Goal: Complete application form

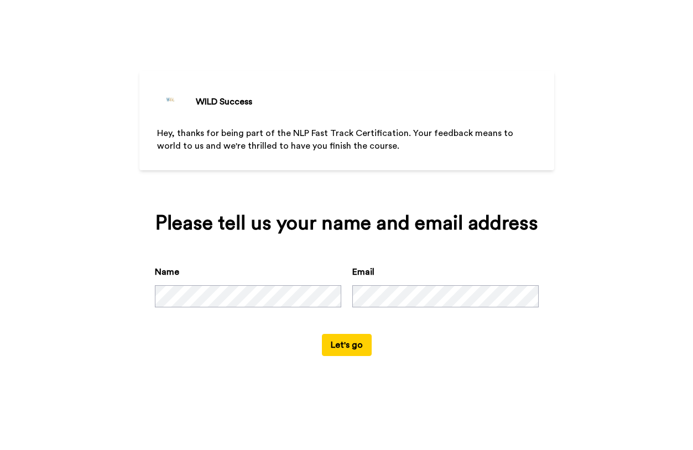
click at [277, 333] on div "Name Email" at bounding box center [347, 299] width 384 height 69
click at [350, 356] on button "Let's go" at bounding box center [347, 345] width 50 height 22
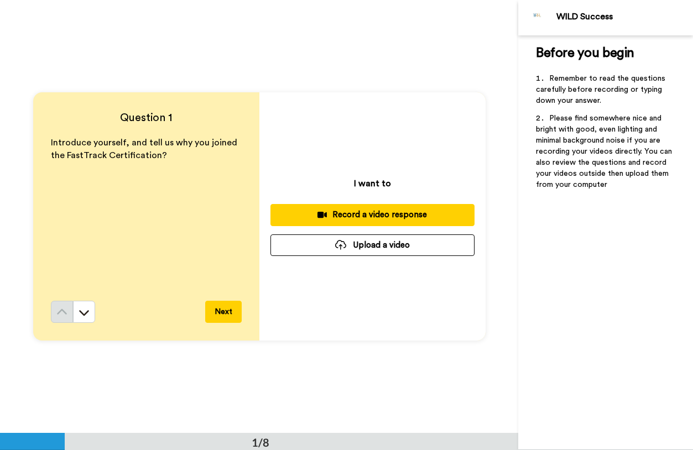
click at [391, 217] on div "Record a video response" at bounding box center [372, 215] width 186 height 12
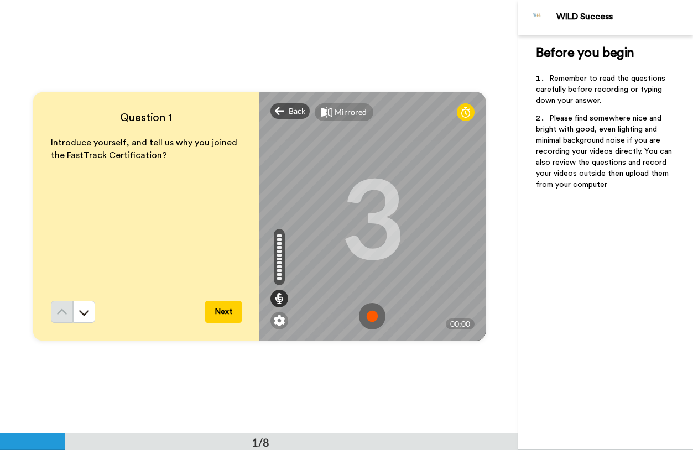
click at [374, 318] on img at bounding box center [372, 316] width 27 height 27
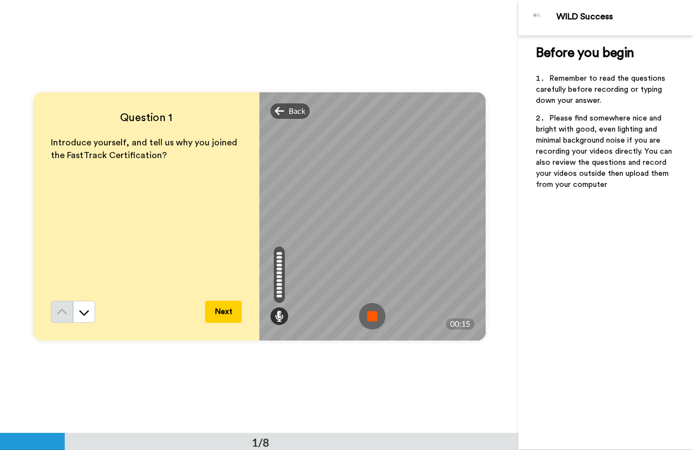
click at [374, 318] on img at bounding box center [372, 316] width 27 height 27
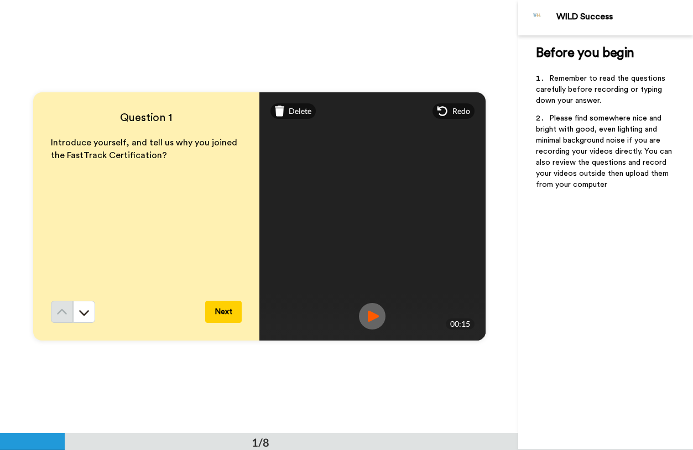
click at [342, 39] on div "Question 1 Introduce yourself, and tell us why you joined the FastTrack Certifi…" at bounding box center [259, 216] width 518 height 433
click at [373, 317] on img at bounding box center [372, 316] width 27 height 27
click at [221, 310] on button "Next" at bounding box center [223, 312] width 36 height 22
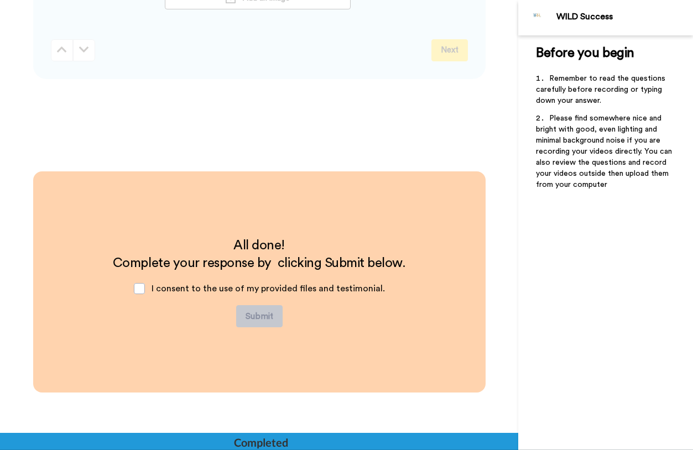
scroll to position [2861, 0]
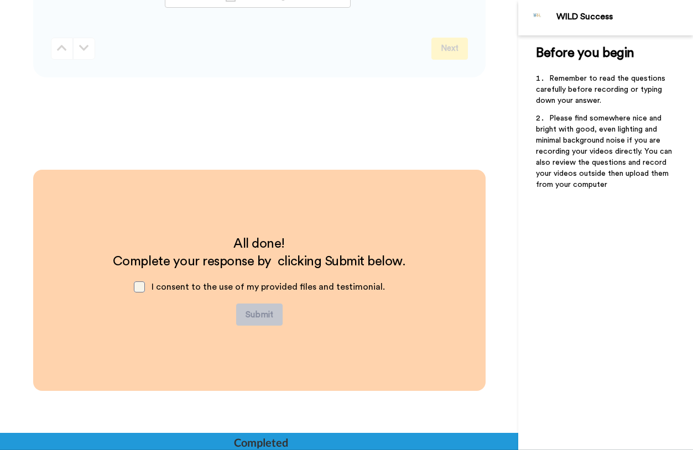
click at [144, 287] on span at bounding box center [139, 286] width 11 height 11
click at [259, 315] on button "Submit" at bounding box center [259, 314] width 46 height 22
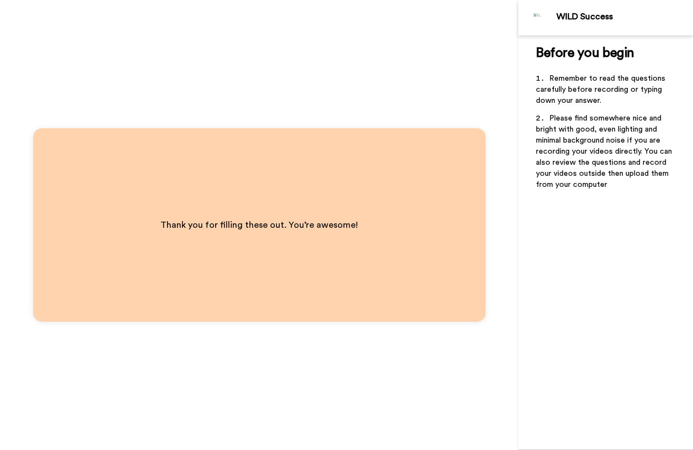
click at [447, 34] on div "Thank you for filling these out. You’re awesome!" at bounding box center [259, 225] width 518 height 450
click at [575, 18] on div "WILD Success" at bounding box center [624, 17] width 136 height 11
click at [535, 17] on img at bounding box center [537, 17] width 27 height 27
